Goal: Task Accomplishment & Management: Use online tool/utility

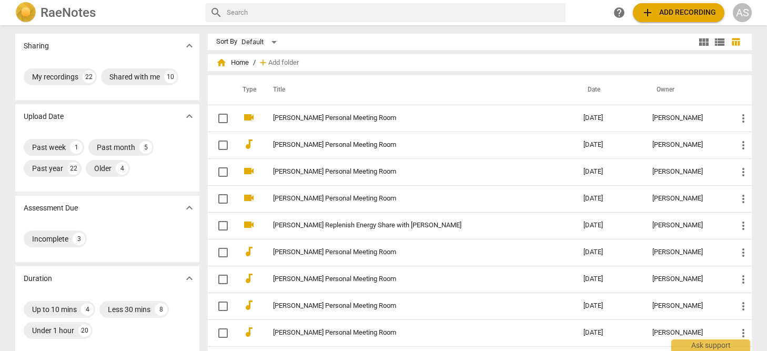
scroll to position [1, 0]
click at [27, 13] on img at bounding box center [25, 12] width 21 height 21
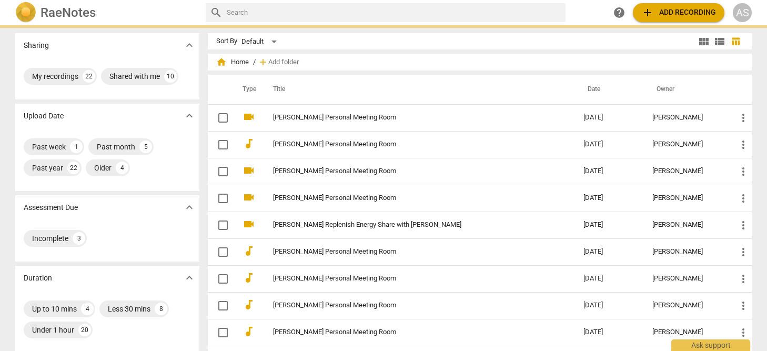
scroll to position [0, 0]
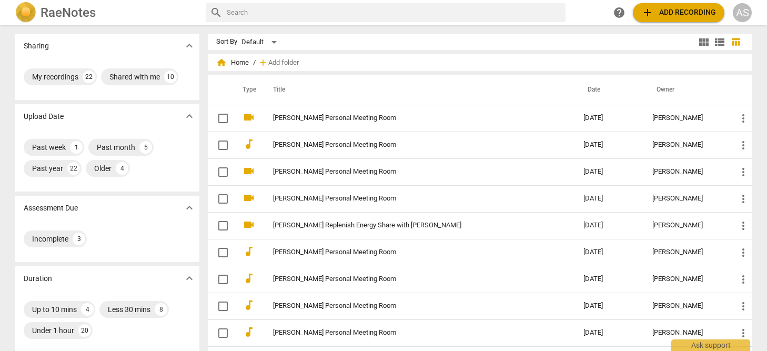
click at [27, 11] on img at bounding box center [25, 12] width 21 height 21
click at [55, 79] on div "My recordings" at bounding box center [55, 77] width 46 height 11
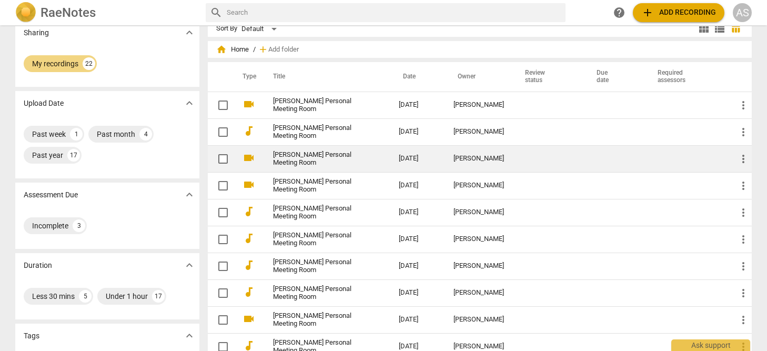
scroll to position [18, 0]
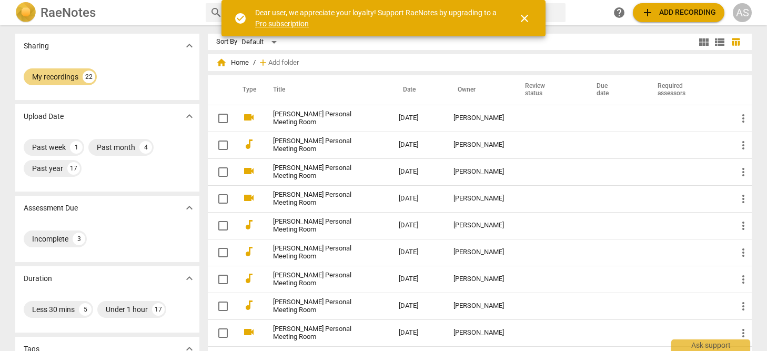
click at [527, 18] on span "close" at bounding box center [524, 18] width 13 height 13
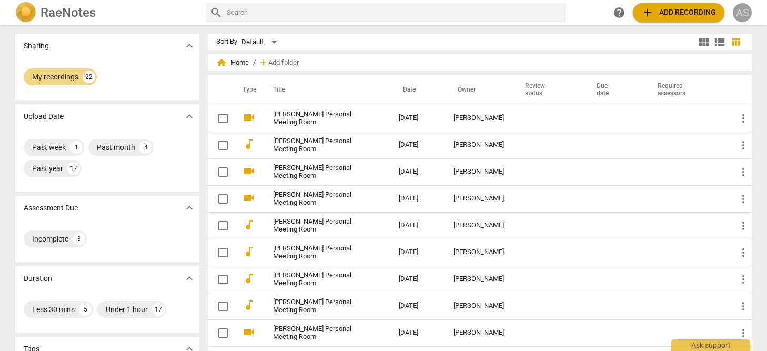
click at [745, 9] on div "AS" at bounding box center [742, 12] width 19 height 19
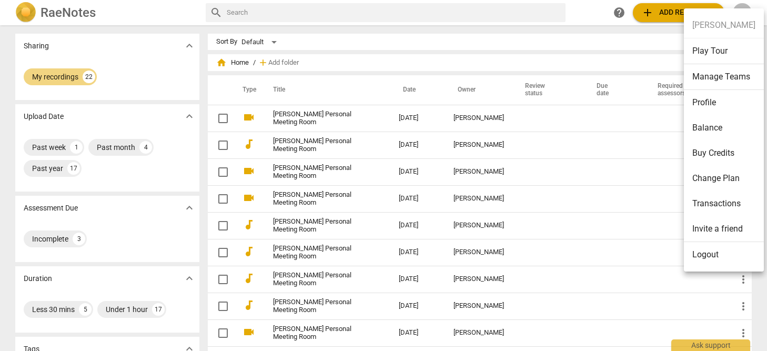
click at [49, 148] on div at bounding box center [383, 175] width 767 height 351
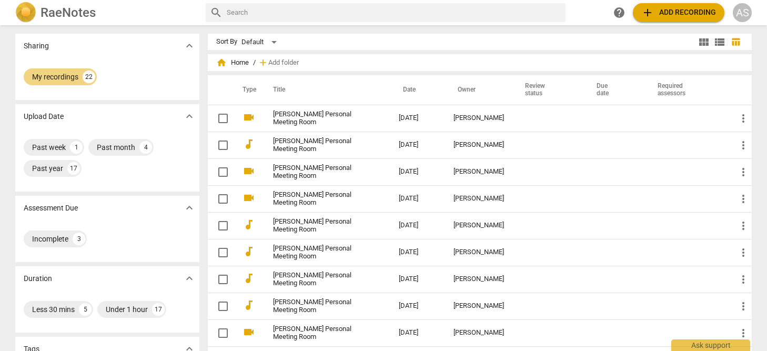
click at [49, 148] on div at bounding box center [383, 175] width 767 height 351
click at [305, 116] on link "[PERSON_NAME] Personal Meeting Room" at bounding box center [317, 119] width 88 height 16
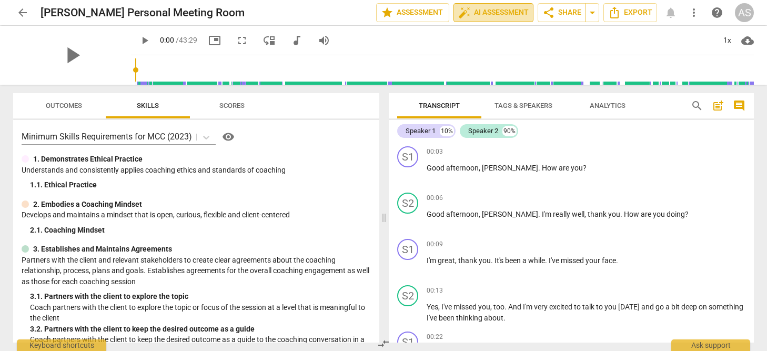
click at [510, 13] on span "auto_fix_high AI Assessment" at bounding box center [493, 12] width 71 height 13
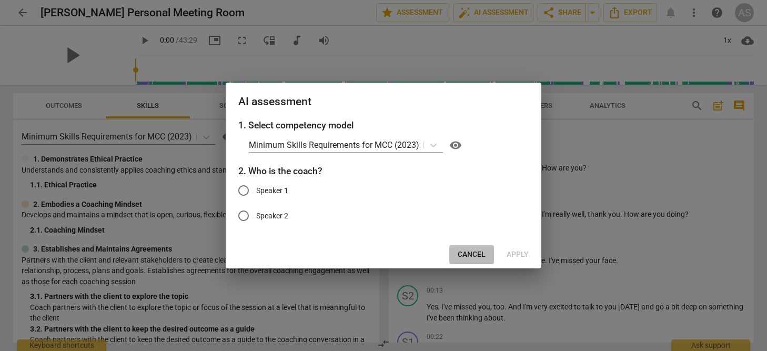
click at [472, 252] on span "Cancel" at bounding box center [472, 255] width 28 height 11
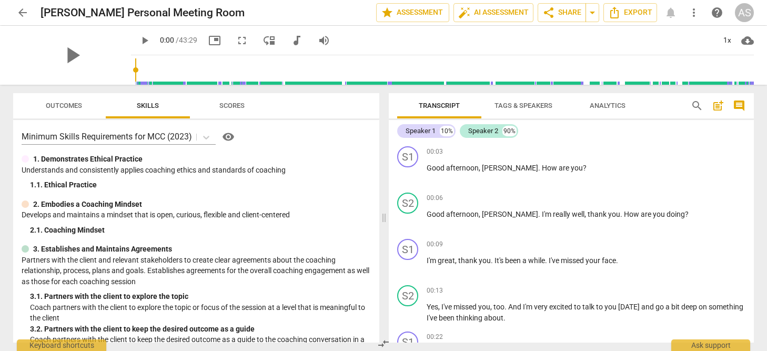
click at [528, 103] on span "Tags & Speakers" at bounding box center [524, 106] width 58 height 8
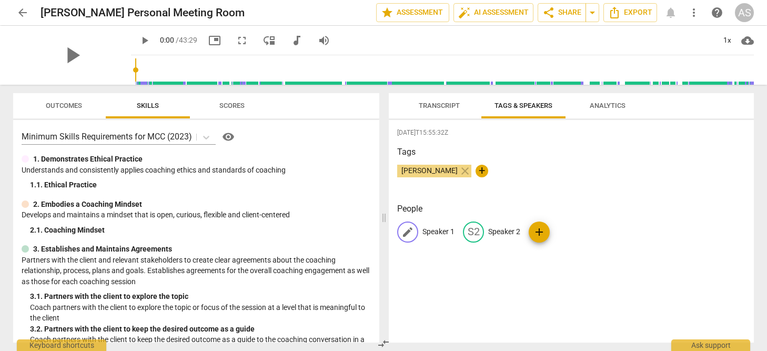
click at [450, 233] on p "Speaker 1" at bounding box center [439, 231] width 32 height 11
type input "[PERSON_NAME]"
click at [589, 222] on div "edit Alisa delete S2 Speaker 2 add" at bounding box center [571, 236] width 348 height 29
click at [576, 231] on div "AL Alisa S2 Speaker 2 add" at bounding box center [571, 236] width 348 height 29
click at [629, 182] on div "Alisa Salamon close +" at bounding box center [571, 175] width 348 height 21
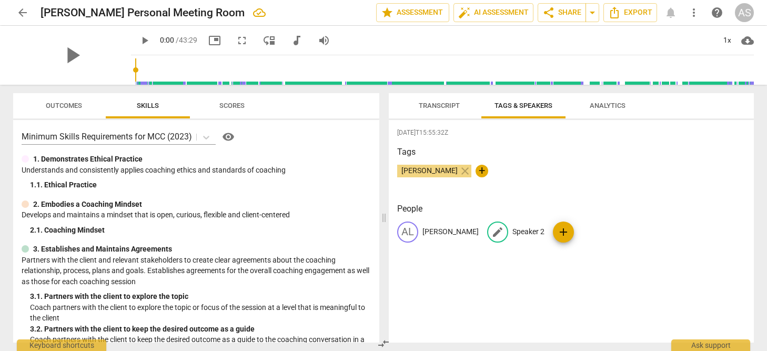
click at [513, 229] on p "Speaker 2" at bounding box center [529, 231] width 32 height 11
type input "[PERSON_NAME]"
click at [626, 158] on div "Tags Alisa Salamon close +" at bounding box center [571, 170] width 348 height 48
click at [446, 103] on span "Transcript" at bounding box center [439, 106] width 41 height 8
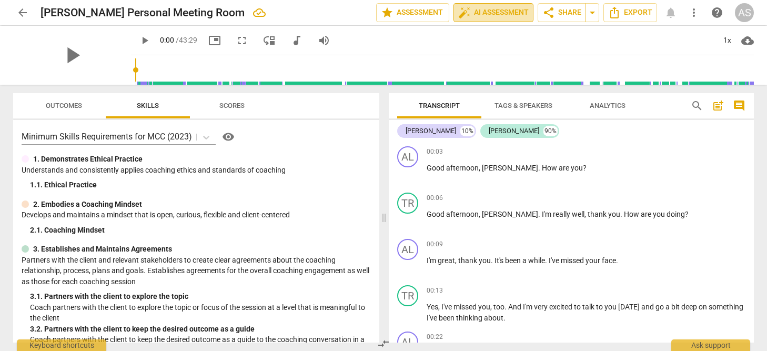
click at [494, 14] on span "auto_fix_high AI Assessment" at bounding box center [493, 12] width 71 height 13
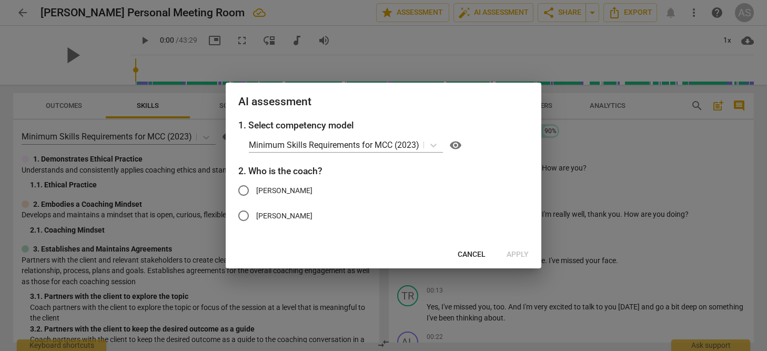
click at [259, 188] on span "[PERSON_NAME]" at bounding box center [284, 190] width 56 height 11
click at [256, 188] on input "[PERSON_NAME]" at bounding box center [243, 190] width 25 height 25
radio input "true"
click at [477, 253] on span "Cancel" at bounding box center [472, 255] width 28 height 11
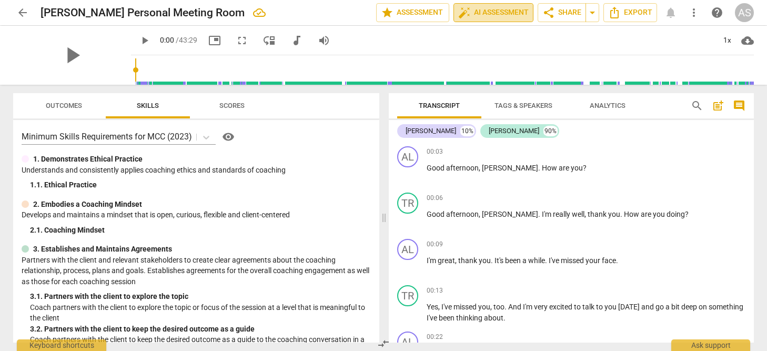
click at [484, 11] on span "auto_fix_high AI Assessment" at bounding box center [493, 12] width 71 height 13
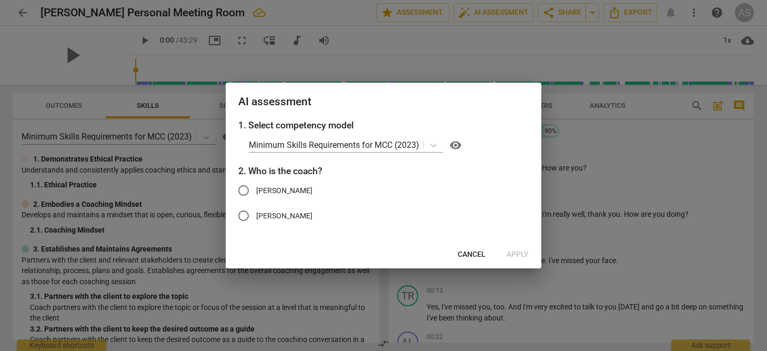
drag, startPoint x: 259, startPoint y: 187, endPoint x: 278, endPoint y: 193, distance: 19.8
click at [259, 187] on span "[PERSON_NAME]" at bounding box center [284, 190] width 56 height 11
click at [256, 187] on input "[PERSON_NAME]" at bounding box center [243, 190] width 25 height 25
radio input "true"
click at [521, 253] on span "Apply" at bounding box center [518, 255] width 22 height 11
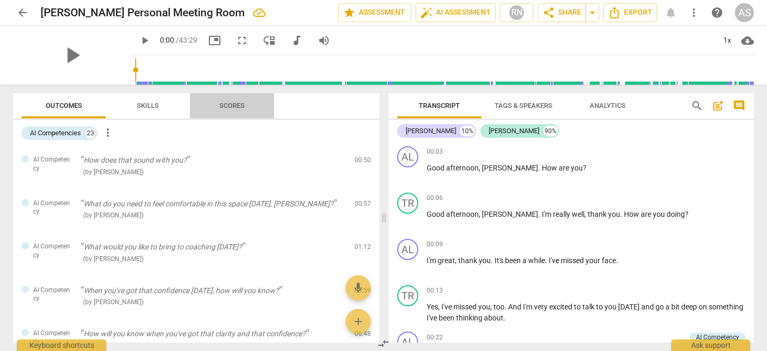
click at [229, 106] on span "Scores" at bounding box center [232, 106] width 25 height 8
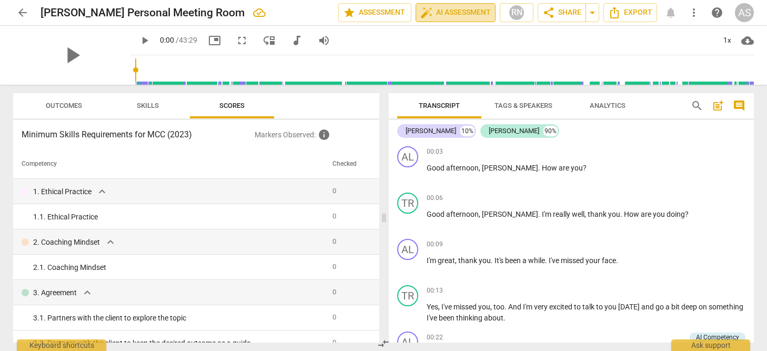
click at [468, 14] on span "auto_fix_high AI Assessment" at bounding box center [456, 12] width 71 height 13
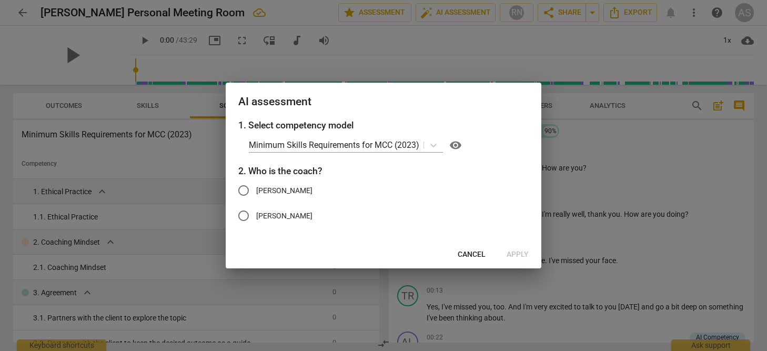
drag, startPoint x: 260, startPoint y: 189, endPoint x: 272, endPoint y: 193, distance: 13.0
click at [260, 189] on span "[PERSON_NAME]" at bounding box center [284, 190] width 56 height 11
click at [256, 189] on input "[PERSON_NAME]" at bounding box center [243, 190] width 25 height 25
radio input "true"
click at [522, 252] on span "Apply" at bounding box center [518, 255] width 22 height 11
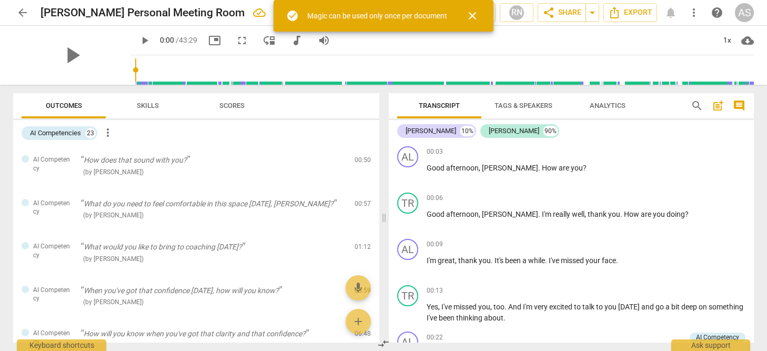
click at [477, 16] on span "close" at bounding box center [472, 15] width 13 height 13
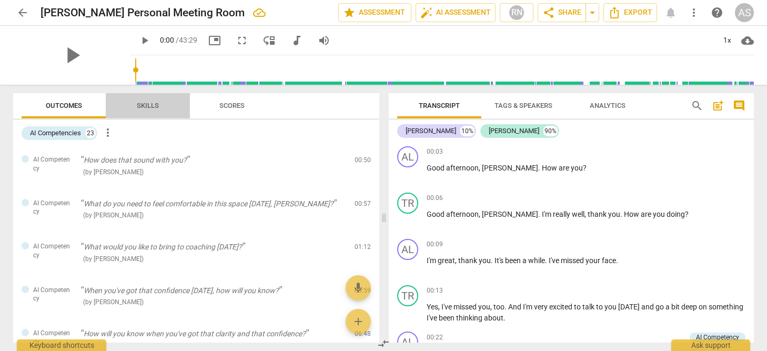
click at [148, 108] on span "Skills" at bounding box center [148, 106] width 22 height 8
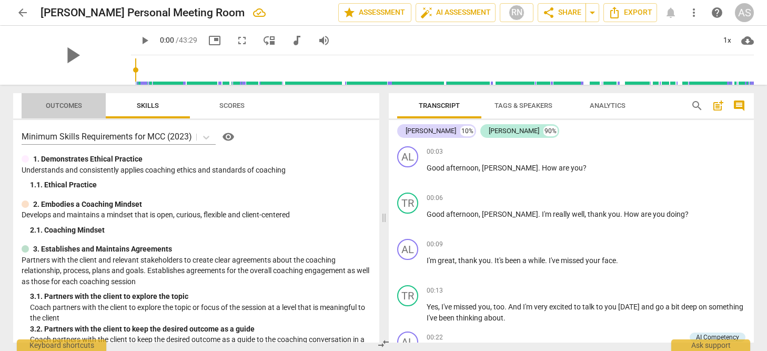
click at [59, 105] on span "Outcomes" at bounding box center [64, 106] width 36 height 8
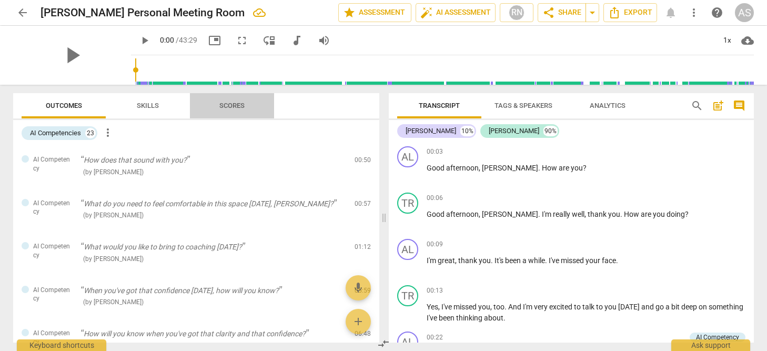
click at [229, 103] on span "Scores" at bounding box center [232, 106] width 25 height 8
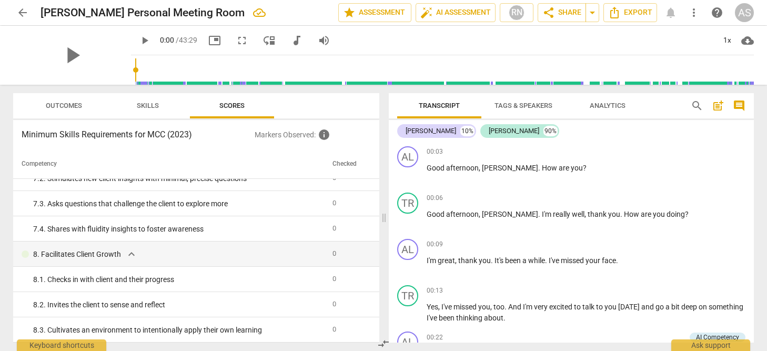
click at [613, 103] on span "Analytics" at bounding box center [608, 106] width 36 height 8
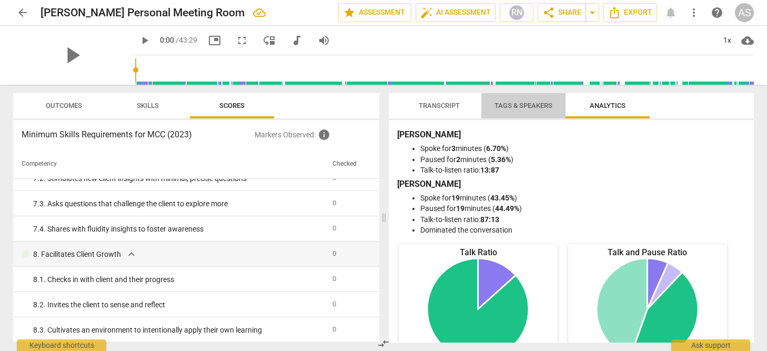
drag, startPoint x: 520, startPoint y: 103, endPoint x: 515, endPoint y: 102, distance: 5.3
click at [520, 103] on span "Tags & Speakers" at bounding box center [524, 106] width 58 height 8
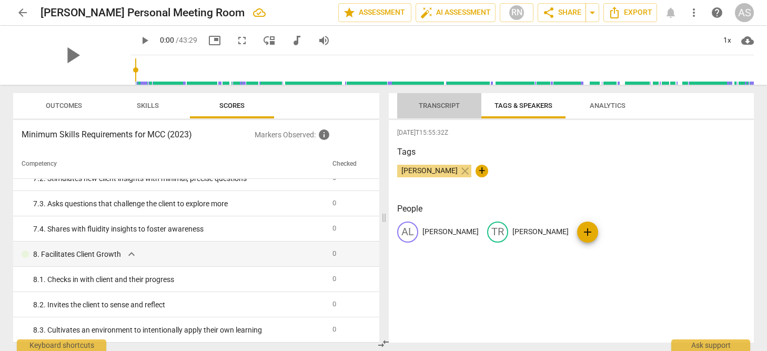
click at [448, 103] on span "Transcript" at bounding box center [439, 106] width 41 height 8
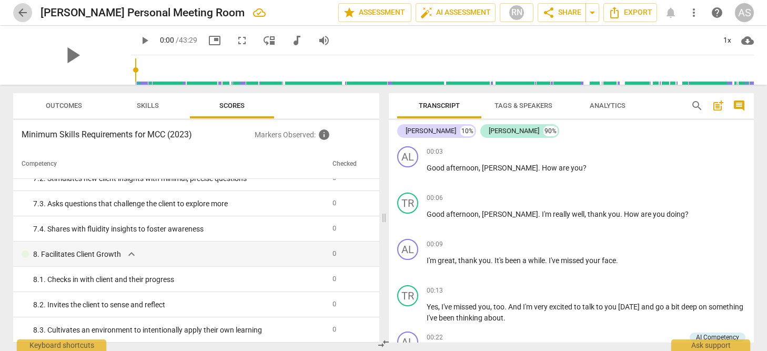
click at [19, 11] on span "arrow_back" at bounding box center [22, 12] width 13 height 13
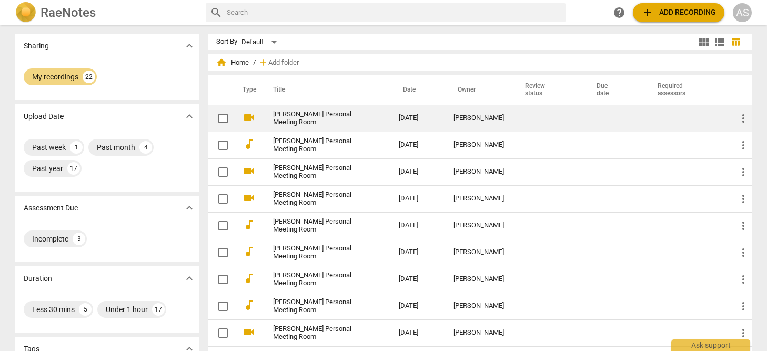
click at [327, 114] on link "[PERSON_NAME] Personal Meeting Room" at bounding box center [317, 119] width 88 height 16
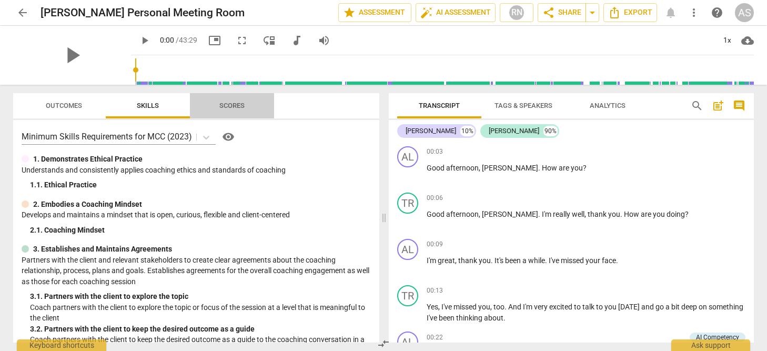
click at [241, 104] on span "Scores" at bounding box center [232, 106] width 25 height 8
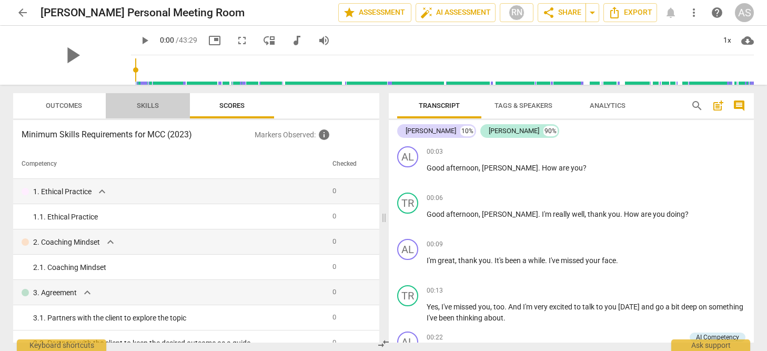
click at [147, 107] on span "Skills" at bounding box center [148, 106] width 22 height 8
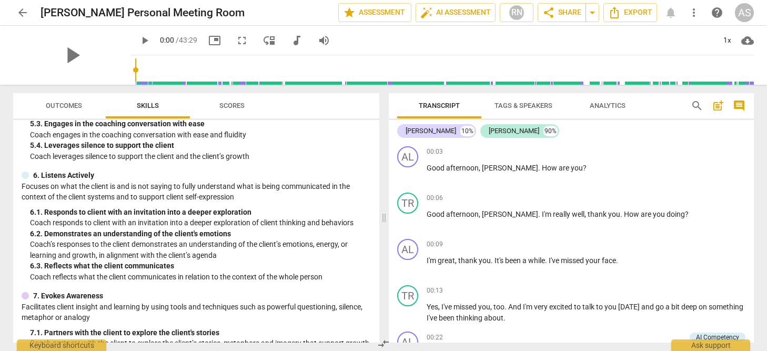
scroll to position [44, 0]
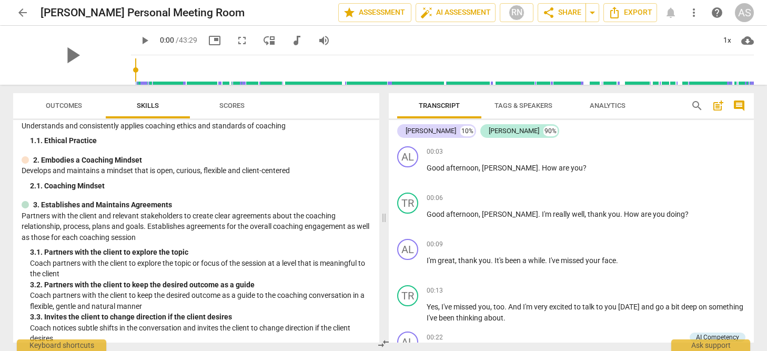
click at [67, 105] on span "Outcomes" at bounding box center [64, 106] width 36 height 8
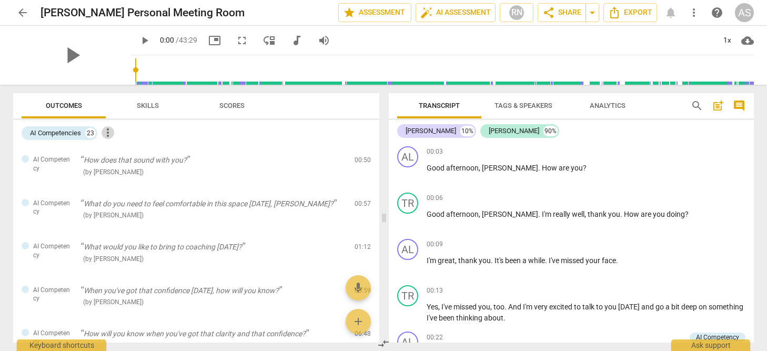
click at [110, 134] on span "more_vert" at bounding box center [108, 132] width 13 height 13
click at [241, 138] on div at bounding box center [383, 175] width 767 height 351
click at [228, 107] on span "Scores" at bounding box center [232, 106] width 25 height 8
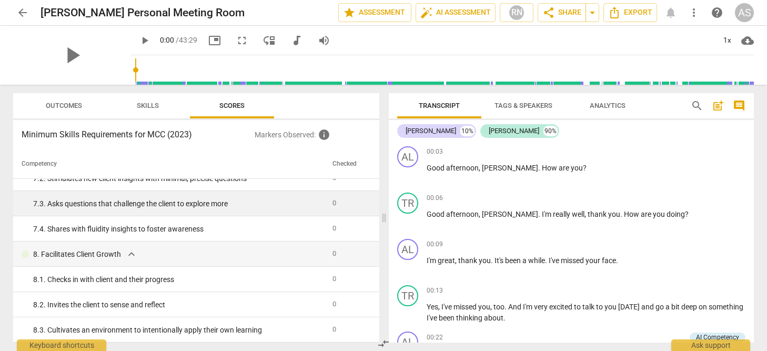
scroll to position [620, 0]
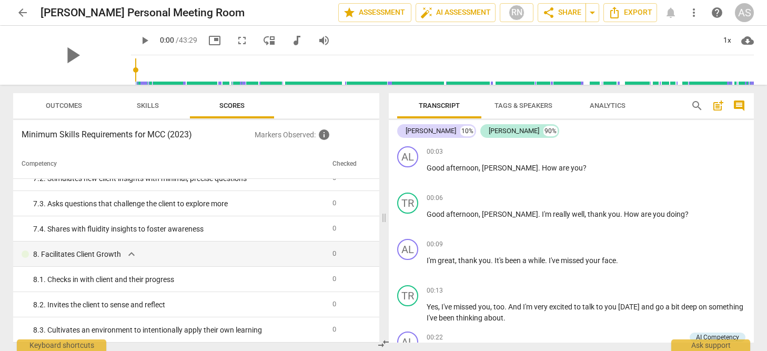
click at [748, 44] on span "cloud_download" at bounding box center [748, 40] width 13 height 13
click at [606, 47] on div at bounding box center [383, 175] width 767 height 351
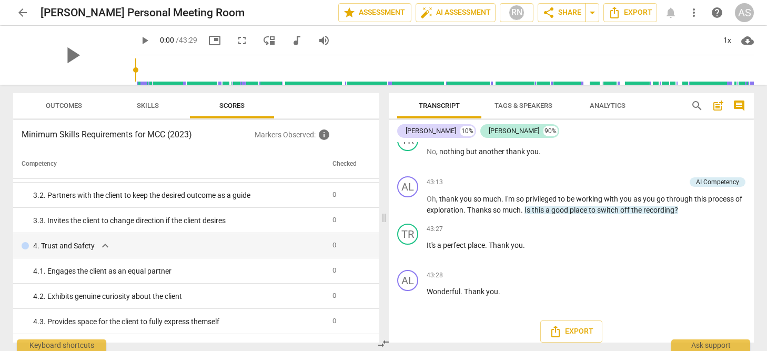
scroll to position [136, 0]
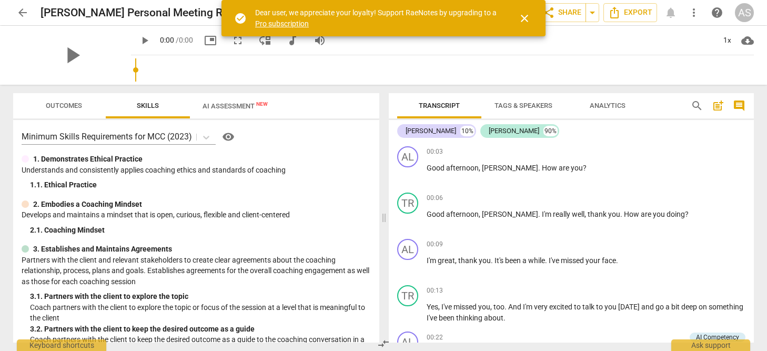
scroll to position [2, 0]
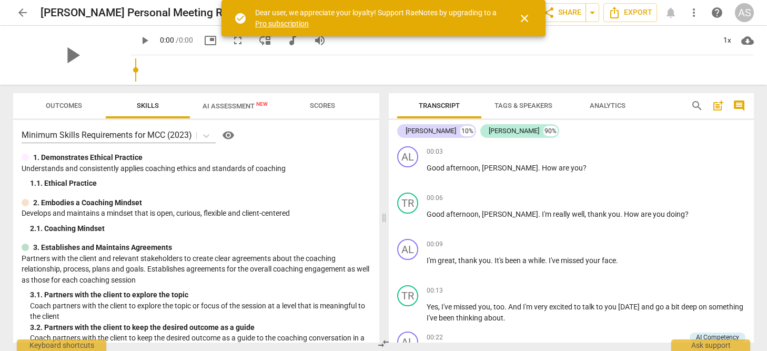
click at [233, 105] on span "AI Assessment New" at bounding box center [235, 106] width 65 height 8
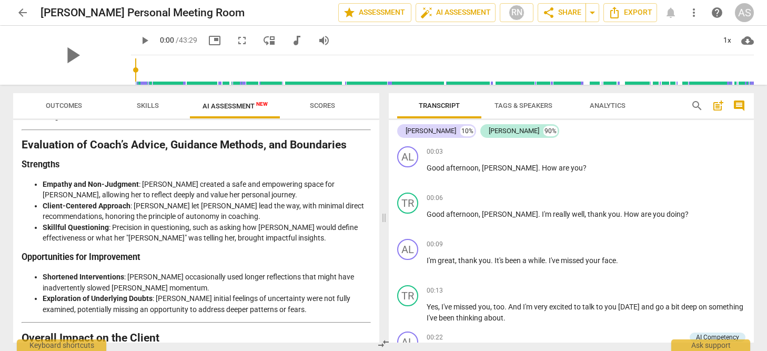
scroll to position [0, 0]
